Goal: Register for event/course

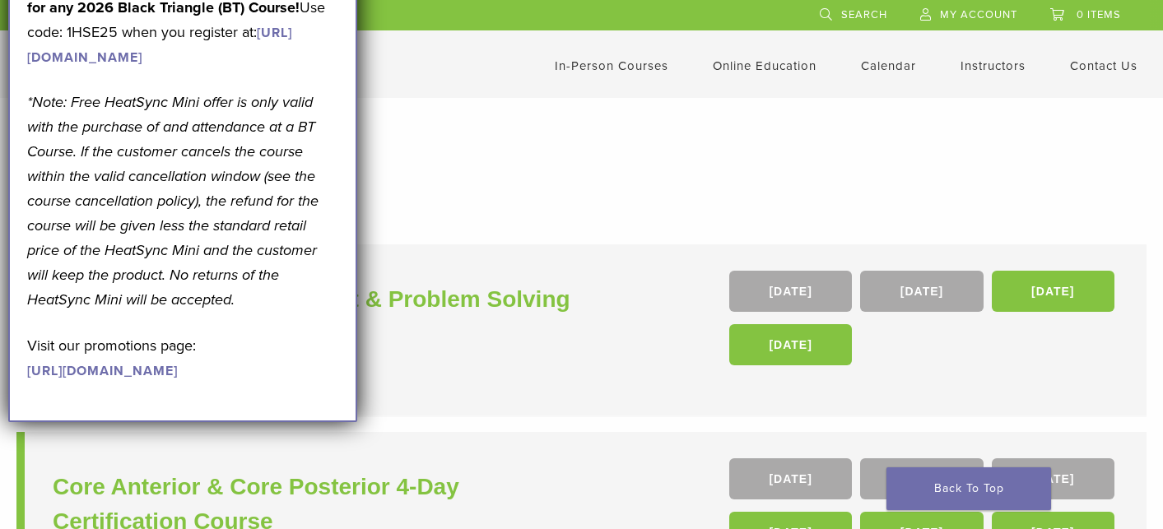
click at [419, 95] on header "IE 1.855.712.5327 Search My Account 0 items Cart No products in the cart. Back …" at bounding box center [581, 49] width 1163 height 98
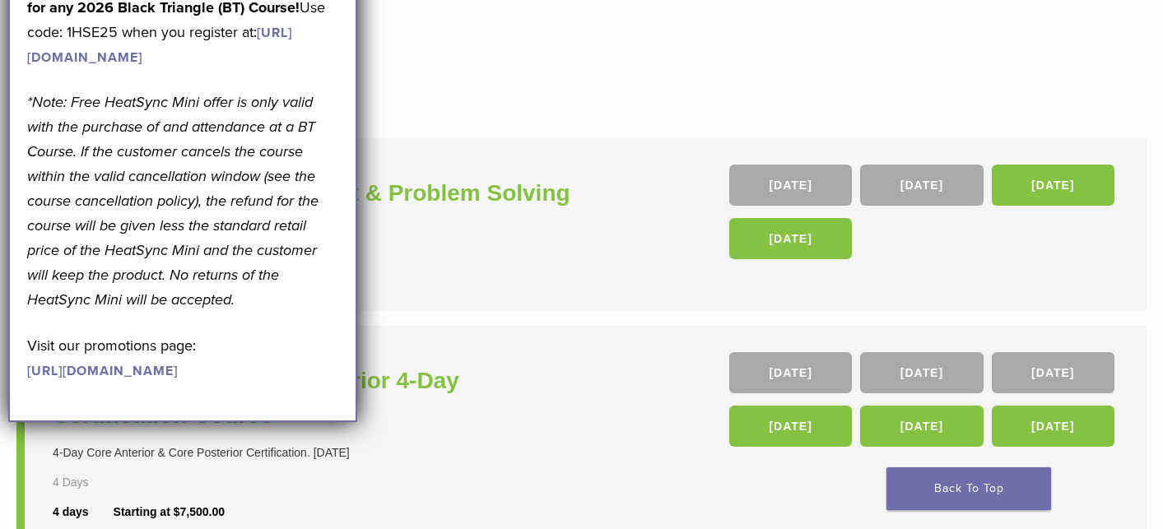
scroll to position [104, 0]
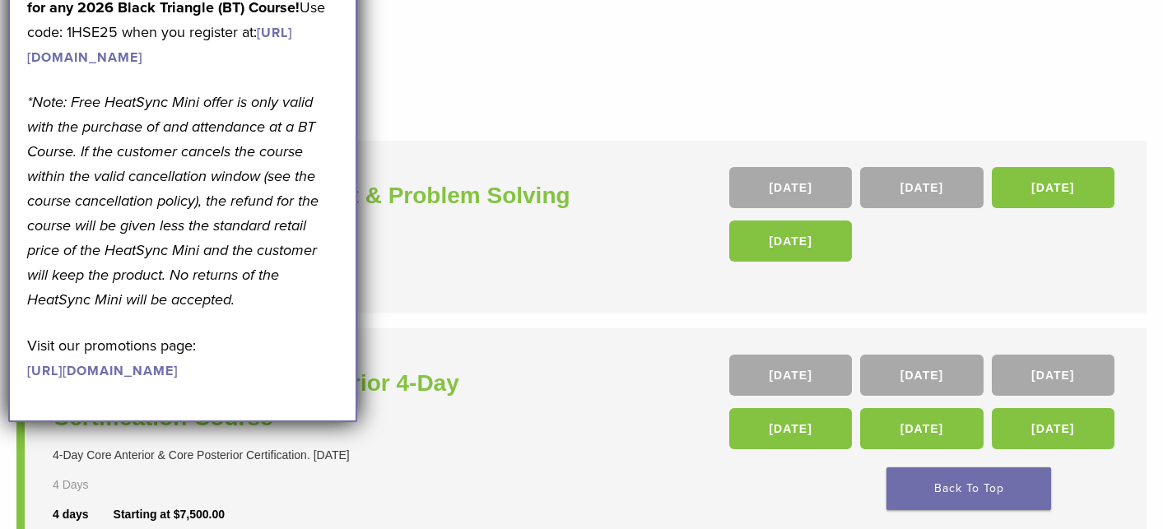
click at [569, 213] on h3 "Complex Case Management & Problem Solving With Bioclear" at bounding box center [319, 213] width 533 height 69
